Goal: Check status: Check status

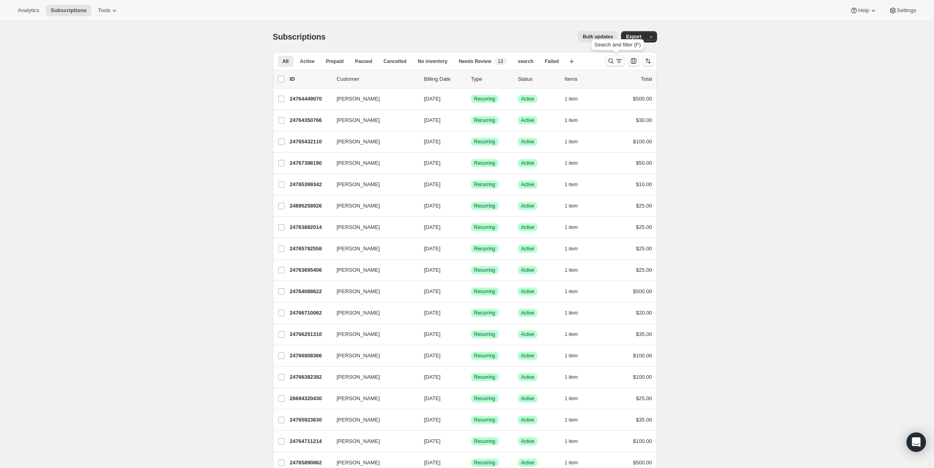
click at [612, 63] on icon "Search and filter results" at bounding box center [611, 61] width 8 height 8
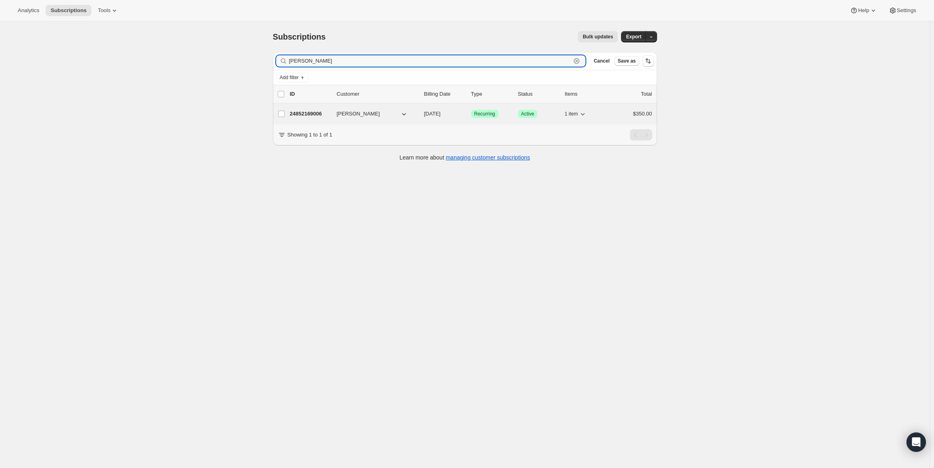
type input "[PERSON_NAME]"
click at [307, 114] on p "24852169006" at bounding box center [310, 114] width 40 height 8
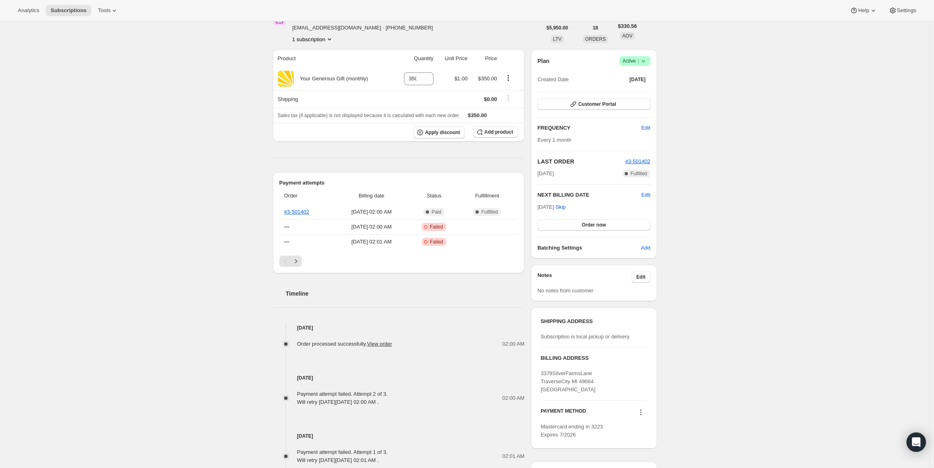
scroll to position [81, 0]
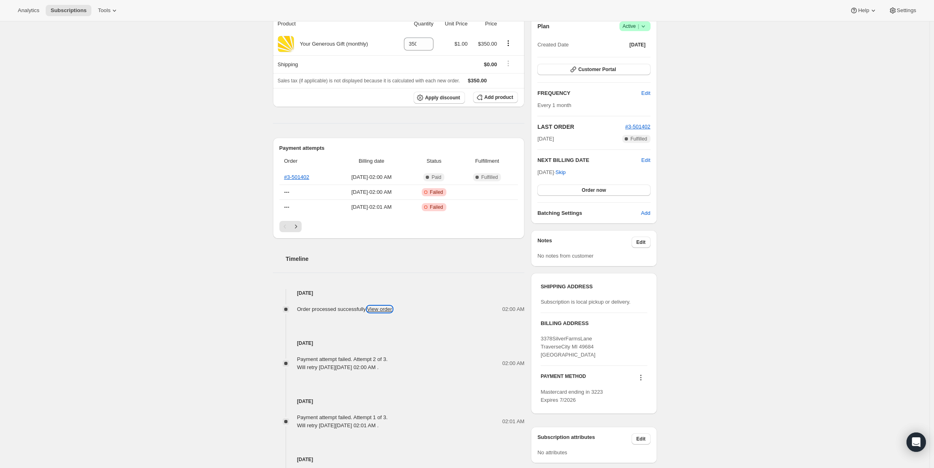
click at [388, 308] on link "View order" at bounding box center [379, 309] width 25 height 6
click at [383, 309] on link "View order" at bounding box center [379, 309] width 25 height 6
